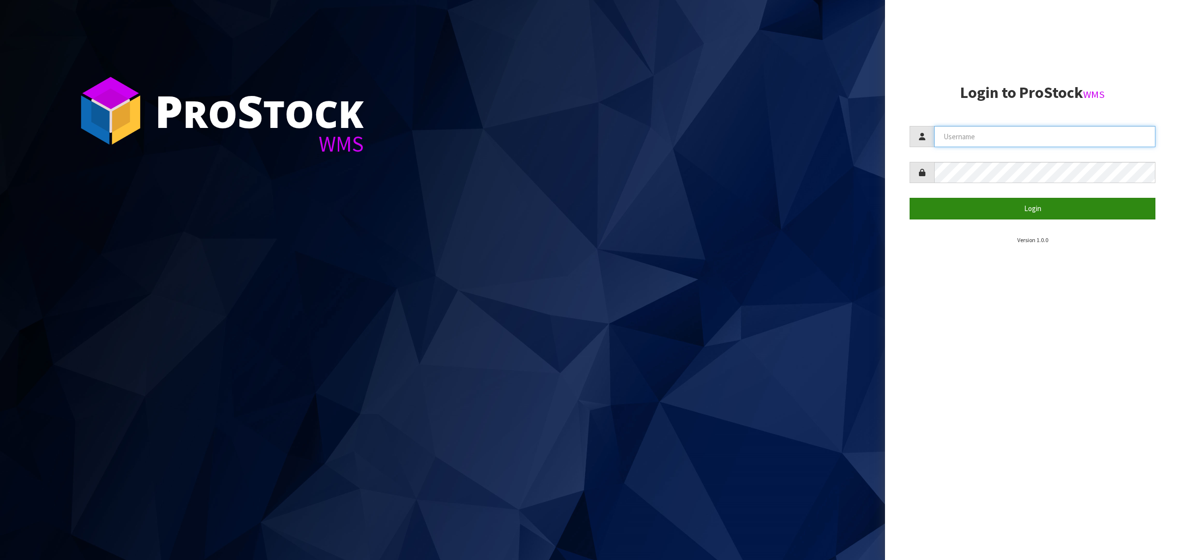
type input "[PERSON_NAME][EMAIL_ADDRESS][DOMAIN_NAME]"
click at [1028, 200] on button "Login" at bounding box center [1033, 208] width 246 height 21
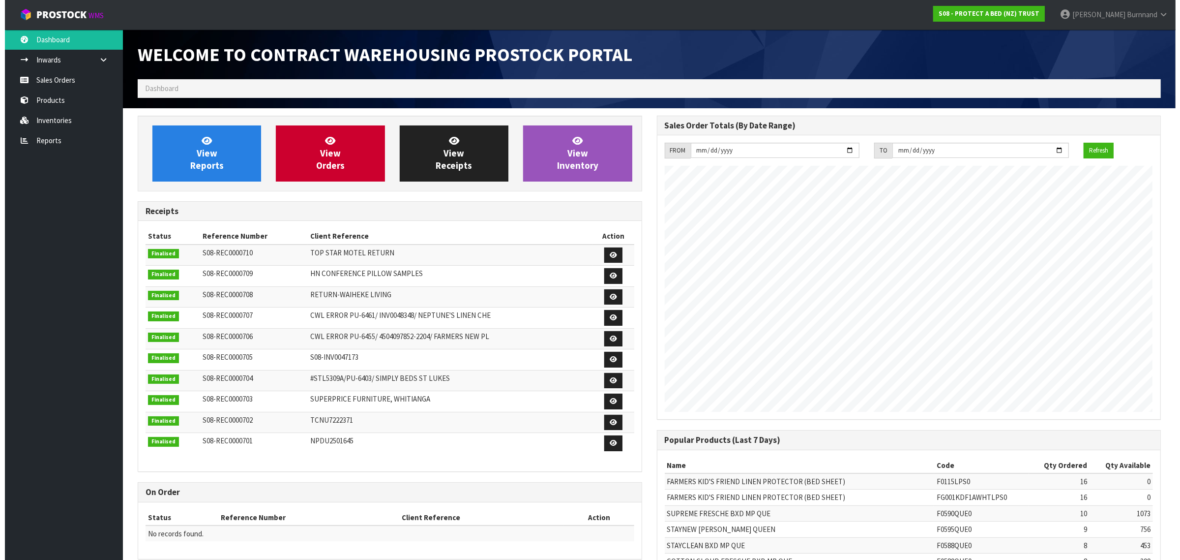
scroll to position [547, 519]
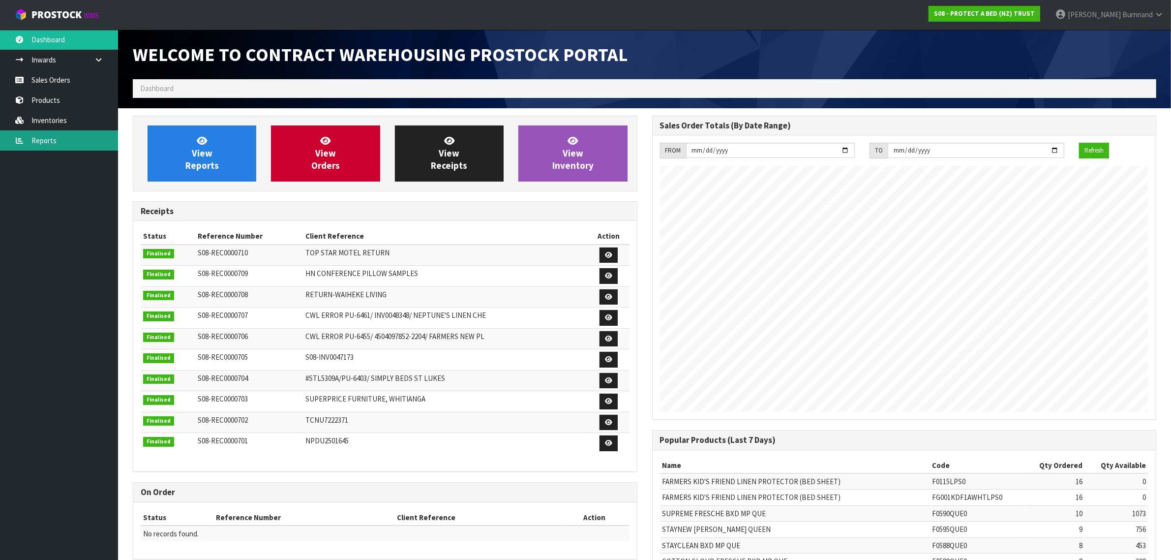
click at [33, 141] on link "Reports" at bounding box center [59, 140] width 118 height 20
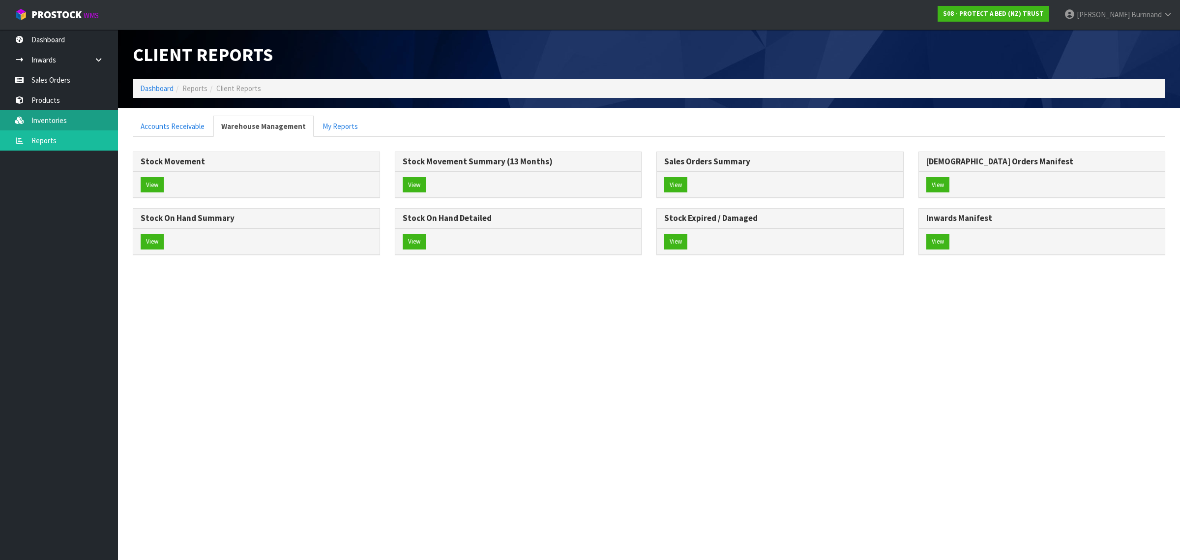
click at [41, 114] on link "Inventories" at bounding box center [59, 120] width 118 height 20
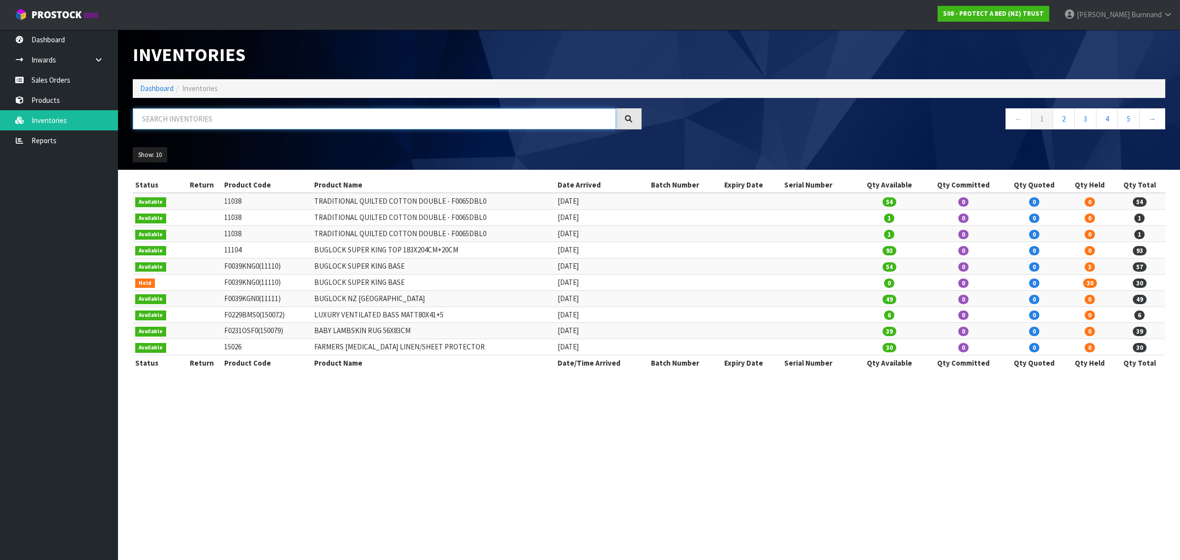
click at [176, 117] on input "text" at bounding box center [374, 118] width 483 height 21
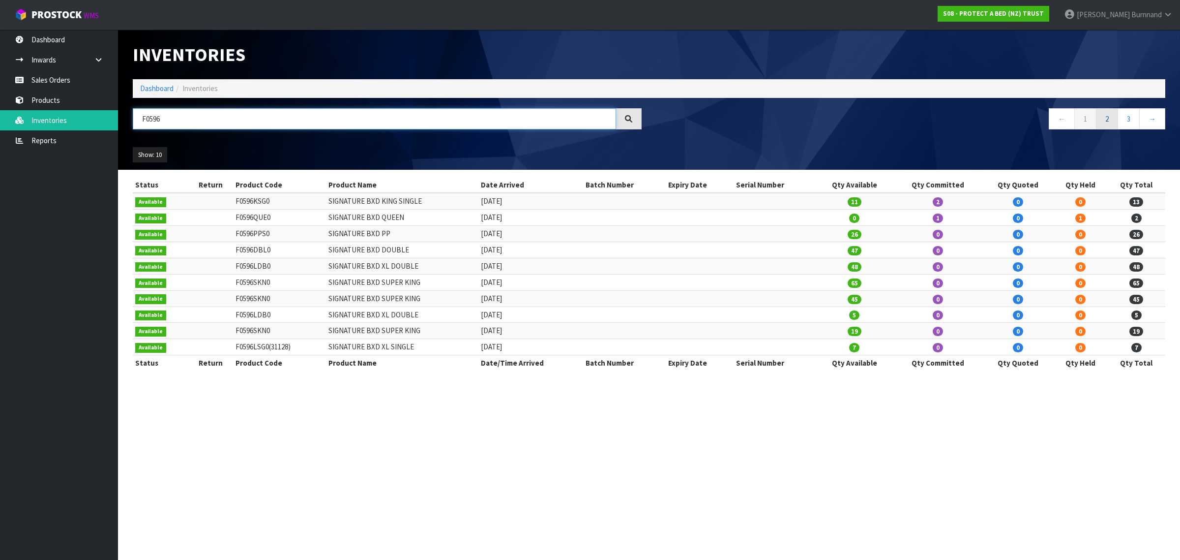
type input "F0596"
click at [1106, 117] on link "2" at bounding box center [1107, 118] width 22 height 21
